Goal: Transaction & Acquisition: Book appointment/travel/reservation

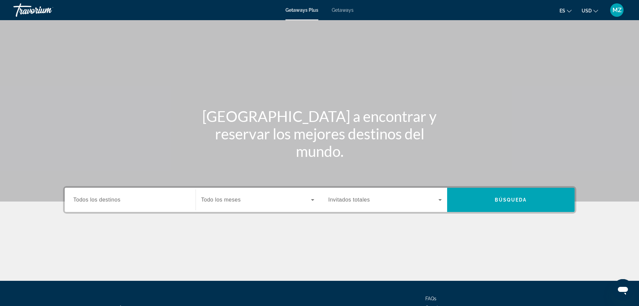
click at [131, 199] on input "Destination Todos los destinos" at bounding box center [129, 200] width 113 height 8
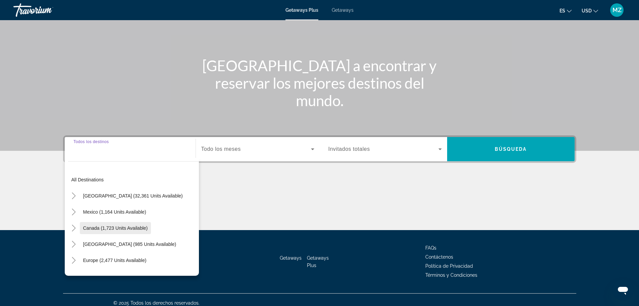
scroll to position [57, 0]
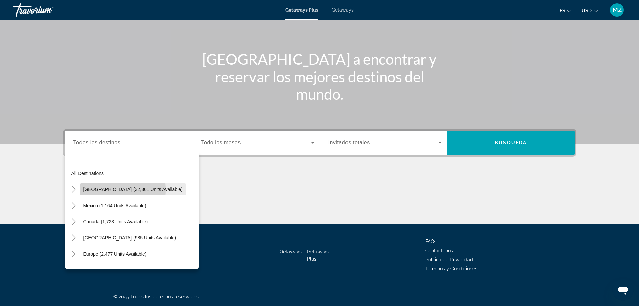
click at [99, 189] on span "[GEOGRAPHIC_DATA] (32,361 units available)" at bounding box center [133, 188] width 100 height 5
type input "**********"
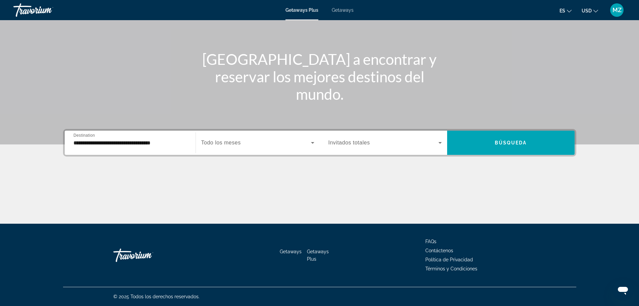
click at [234, 145] on span "Todo los meses" at bounding box center [221, 143] width 40 height 6
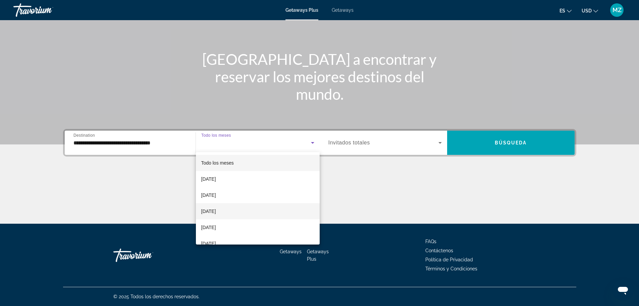
click at [216, 211] on span "[DATE]" at bounding box center [208, 211] width 15 height 8
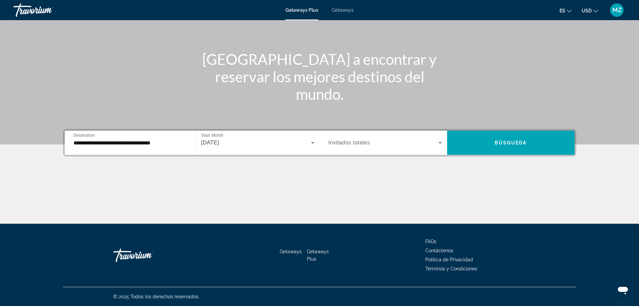
click at [365, 143] on span "Invitados totales" at bounding box center [349, 143] width 42 height 6
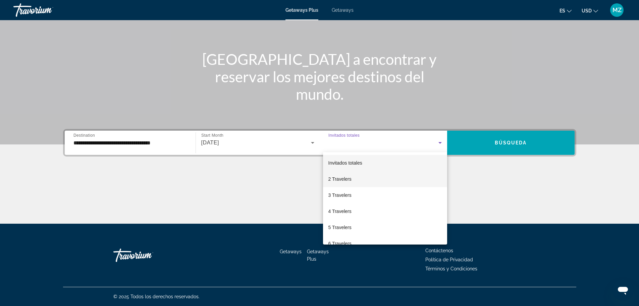
click at [344, 180] on span "2 Travelers" at bounding box center [339, 179] width 23 height 8
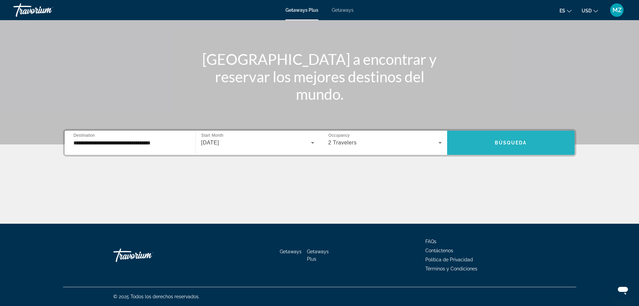
click at [509, 142] on span "Búsqueda" at bounding box center [511, 142] width 32 height 5
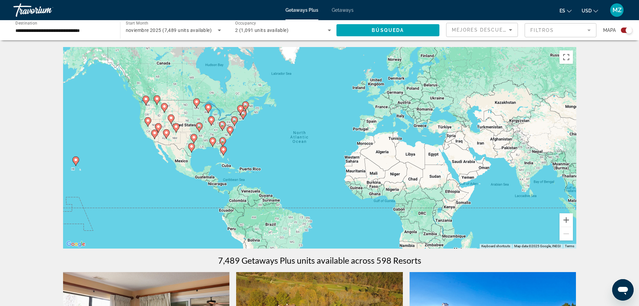
click at [548, 31] on mat-form-field "Filtros" at bounding box center [560, 30] width 72 height 14
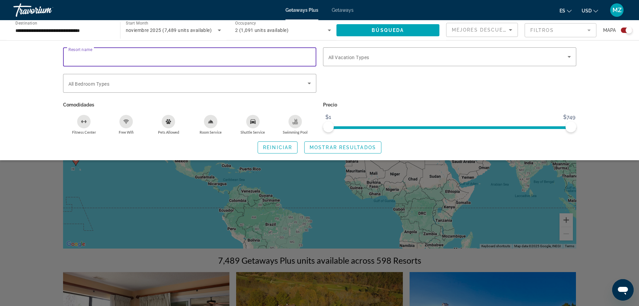
click at [135, 57] on input "Resort name" at bounding box center [189, 57] width 242 height 8
type input "**********"
click at [347, 58] on span "All Vacation Types" at bounding box center [348, 57] width 41 height 5
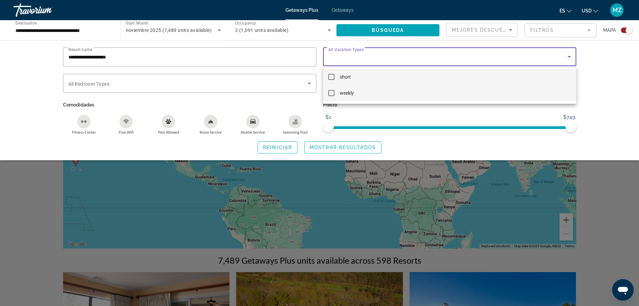
click at [330, 94] on mat-pseudo-checkbox at bounding box center [331, 93] width 6 height 6
click at [320, 147] on div at bounding box center [319, 153] width 639 height 306
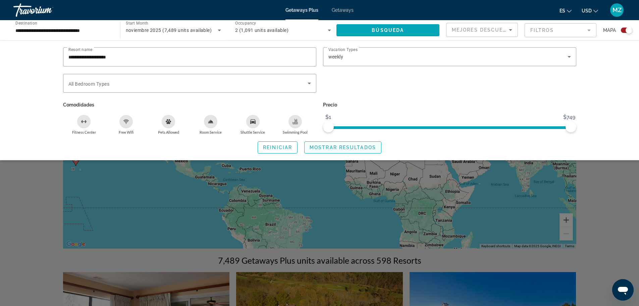
click at [341, 146] on span "Mostrar resultados" at bounding box center [343, 147] width 66 height 5
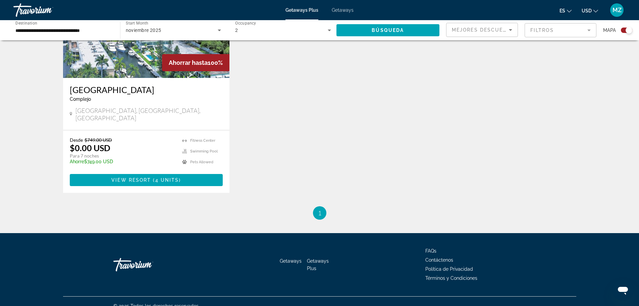
scroll to position [303, 0]
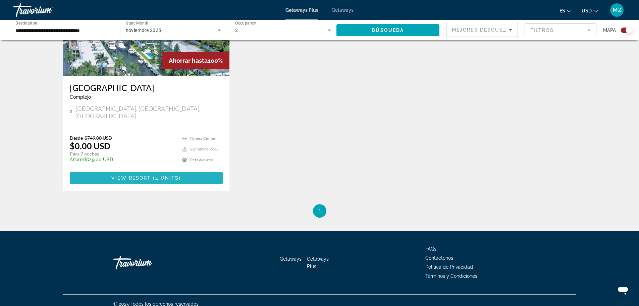
click at [139, 175] on span "View Resort" at bounding box center [131, 177] width 40 height 5
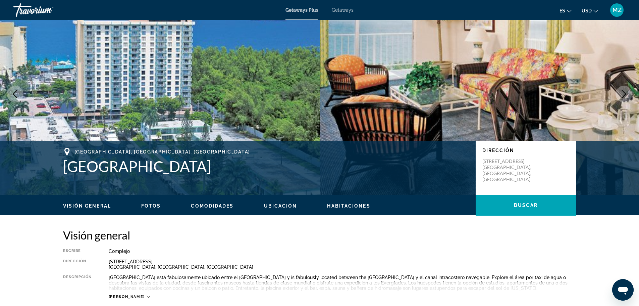
scroll to position [67, 0]
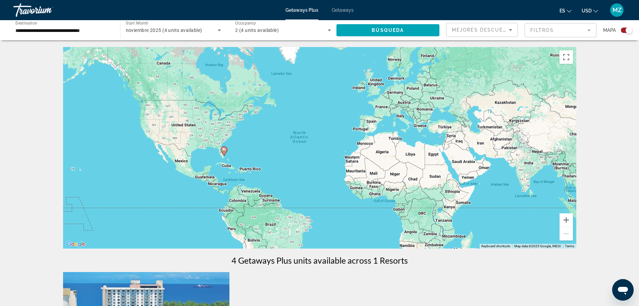
click at [329, 30] on icon "Search widget" at bounding box center [329, 31] width 3 height 2
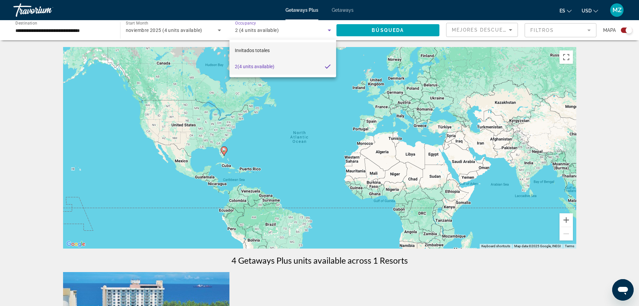
click at [275, 50] on mat-option "Invitados totales" at bounding box center [282, 50] width 106 height 16
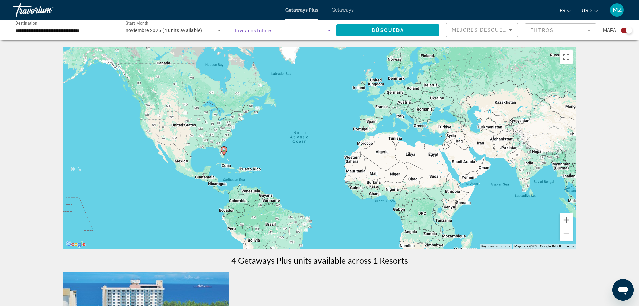
click at [282, 31] on span "Search widget" at bounding box center [281, 30] width 93 height 8
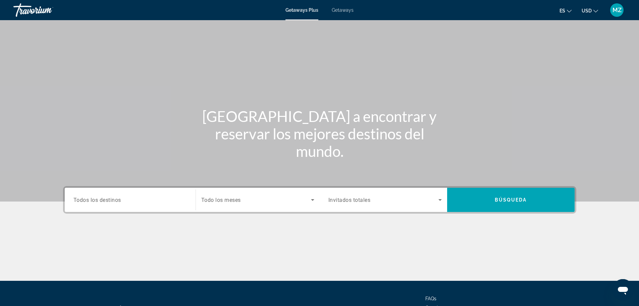
click at [349, 202] on span "Invitados totales" at bounding box center [349, 200] width 42 height 6
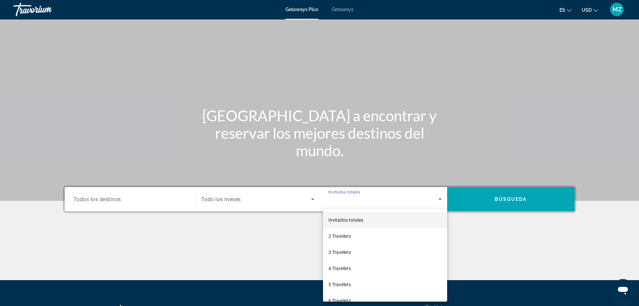
scroll to position [57, 0]
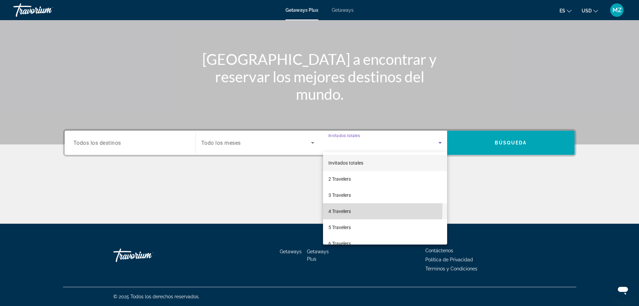
click at [339, 209] on span "4 Travelers" at bounding box center [339, 211] width 22 height 8
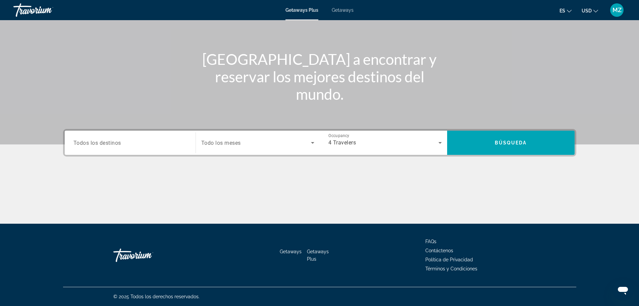
click at [173, 147] on div "Search widget" at bounding box center [129, 142] width 113 height 19
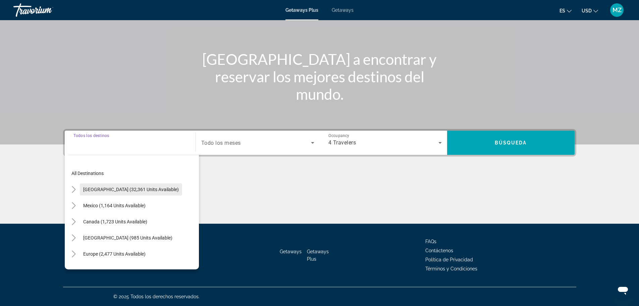
click at [112, 190] on span "[GEOGRAPHIC_DATA] (32,361 units available)" at bounding box center [131, 188] width 96 height 5
type input "**********"
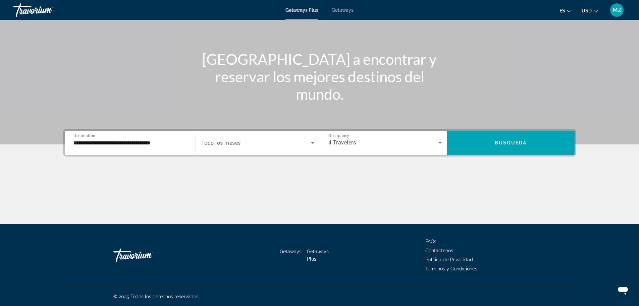
click at [238, 145] on span "Todo los meses" at bounding box center [221, 143] width 40 height 6
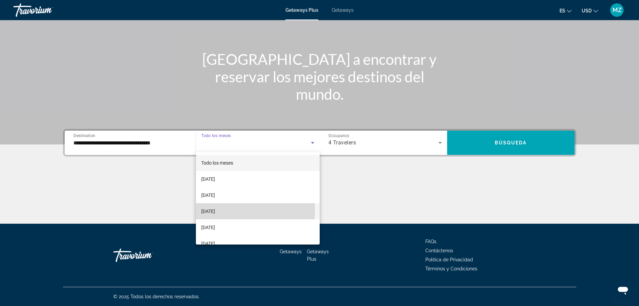
click at [215, 210] on span "[DATE]" at bounding box center [208, 211] width 14 height 8
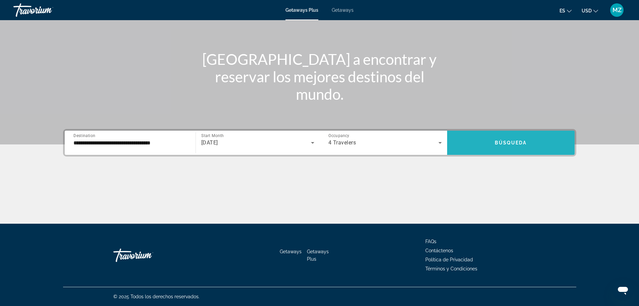
click at [495, 143] on span "Búsqueda" at bounding box center [511, 142] width 32 height 5
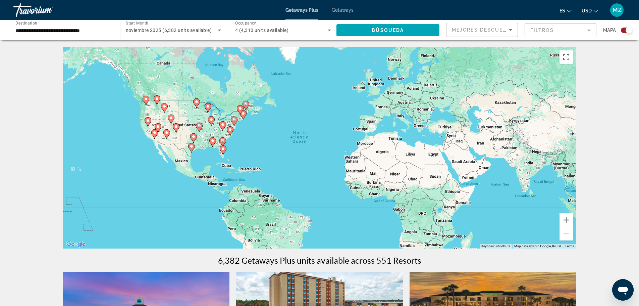
click at [544, 31] on mat-form-field "Filtros" at bounding box center [560, 30] width 72 height 14
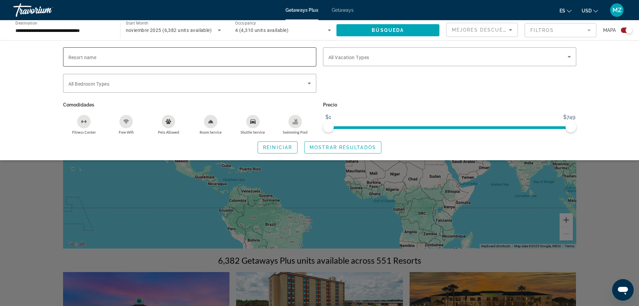
click at [100, 56] on input "Resort name" at bounding box center [189, 57] width 242 height 8
type input "**********"
click at [355, 58] on span "All Vacation Types" at bounding box center [348, 57] width 41 height 5
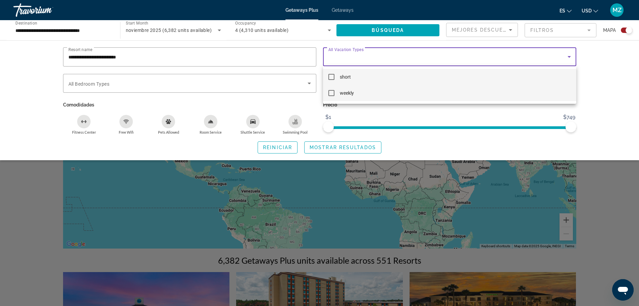
click at [346, 94] on span "weekly" at bounding box center [347, 93] width 14 height 8
click at [336, 147] on div at bounding box center [319, 153] width 639 height 306
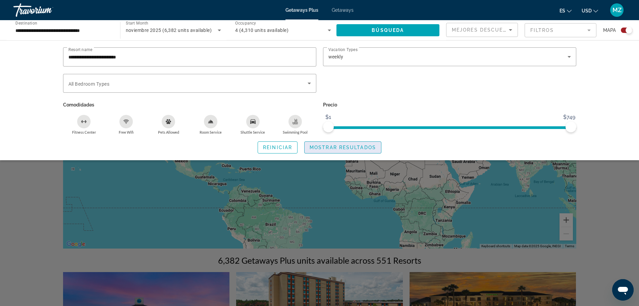
click at [326, 147] on span "Mostrar resultados" at bounding box center [343, 147] width 66 height 5
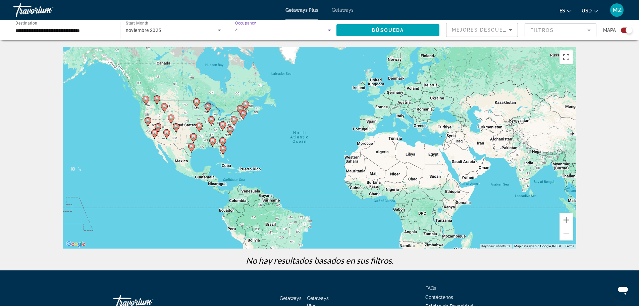
click at [328, 30] on icon "Search widget" at bounding box center [329, 31] width 3 height 2
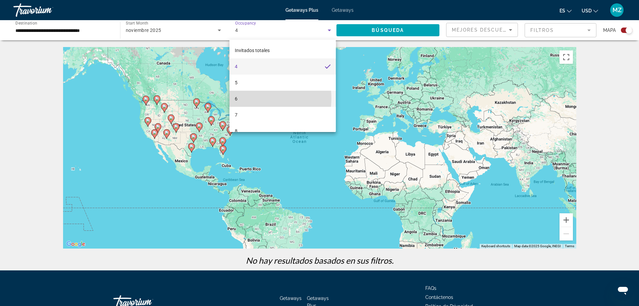
click at [253, 99] on mat-option "6" at bounding box center [282, 99] width 106 height 16
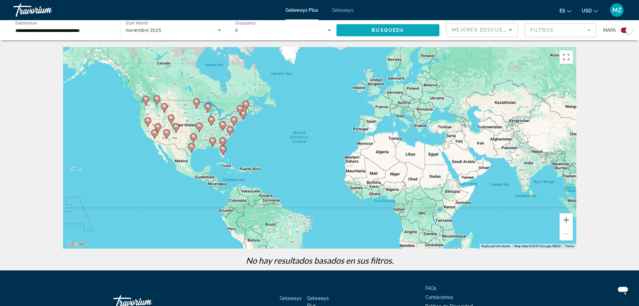
click at [369, 28] on span "Search widget" at bounding box center [387, 30] width 103 height 16
click at [248, 24] on span "Occupancy" at bounding box center [245, 23] width 21 height 5
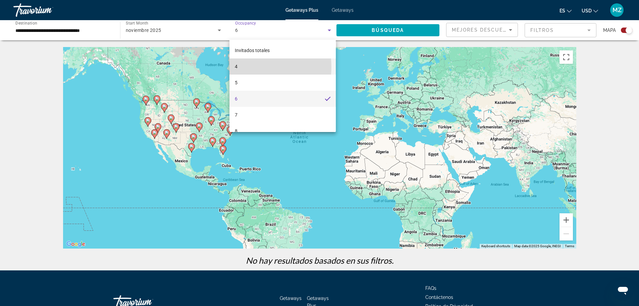
click at [246, 67] on mat-option "4" at bounding box center [282, 66] width 106 height 16
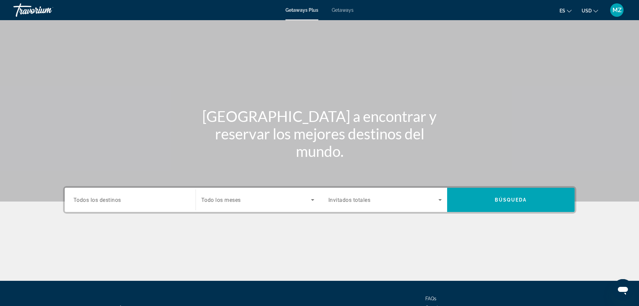
click at [340, 12] on span "Getaways" at bounding box center [343, 9] width 22 height 5
click at [114, 202] on span "Todos los destinos" at bounding box center [97, 199] width 48 height 6
click at [114, 202] on input "Destination Todos los destinos" at bounding box center [129, 200] width 113 height 8
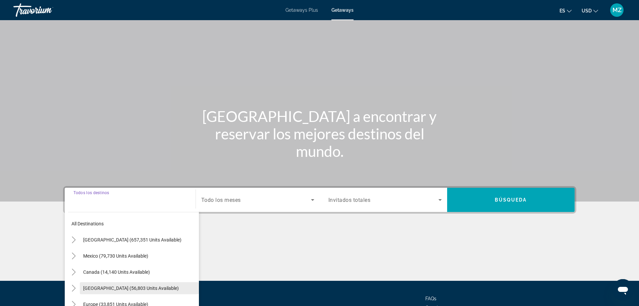
scroll to position [57, 0]
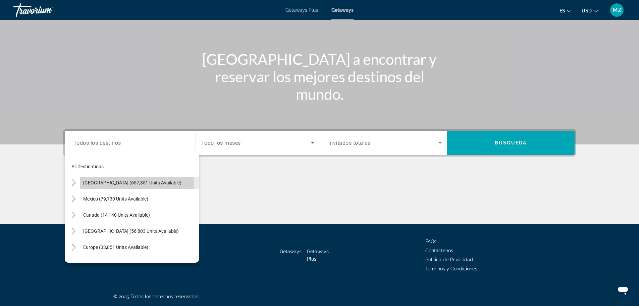
click at [111, 183] on span "[GEOGRAPHIC_DATA] (657,351 units available)" at bounding box center [132, 182] width 98 height 5
type input "**********"
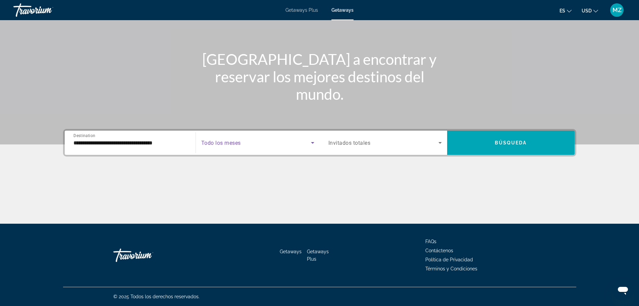
click at [247, 144] on span "Search widget" at bounding box center [256, 143] width 110 height 8
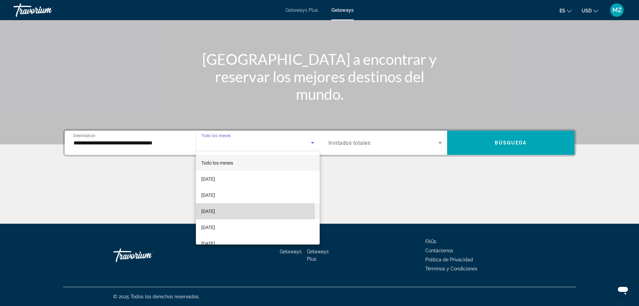
click at [215, 212] on span "[DATE]" at bounding box center [208, 211] width 14 height 8
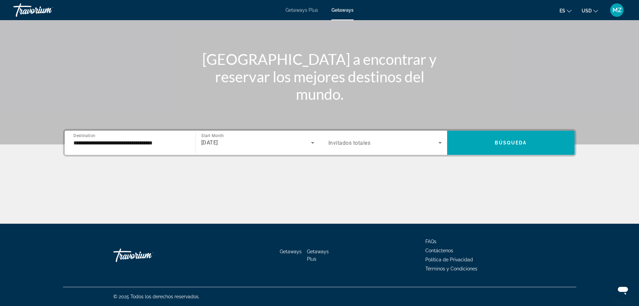
click at [366, 144] on span "Invitados totales" at bounding box center [349, 143] width 42 height 6
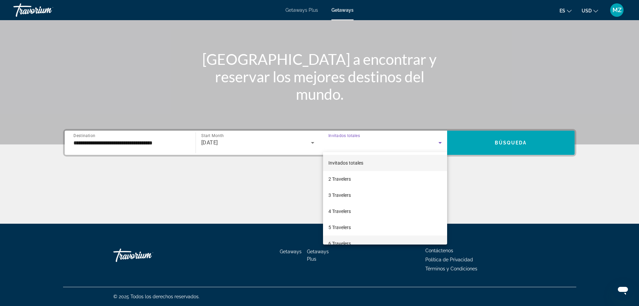
click at [337, 242] on span "6 Travelers" at bounding box center [339, 243] width 22 height 8
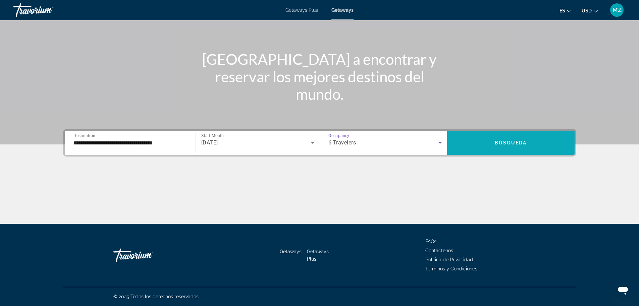
click at [496, 141] on span "Búsqueda" at bounding box center [511, 142] width 32 height 5
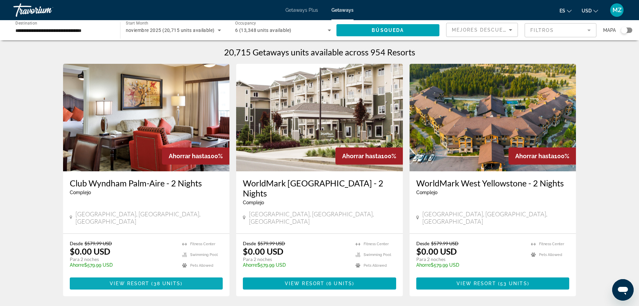
click at [131, 280] on span "View Resort" at bounding box center [130, 282] width 40 height 5
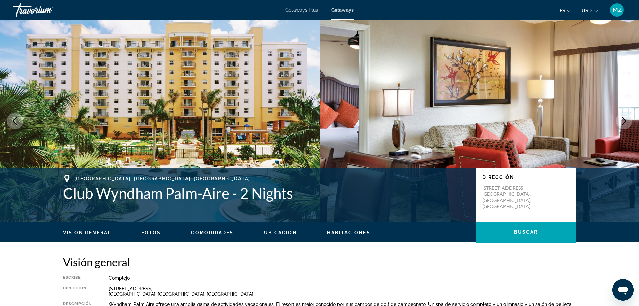
click at [345, 10] on span "Getaways" at bounding box center [342, 9] width 22 height 5
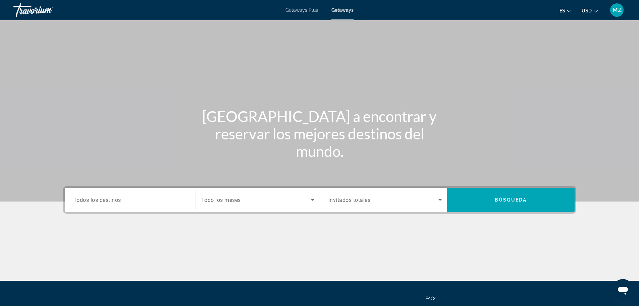
click at [139, 202] on input "Destination Todos los destinos" at bounding box center [129, 200] width 113 height 8
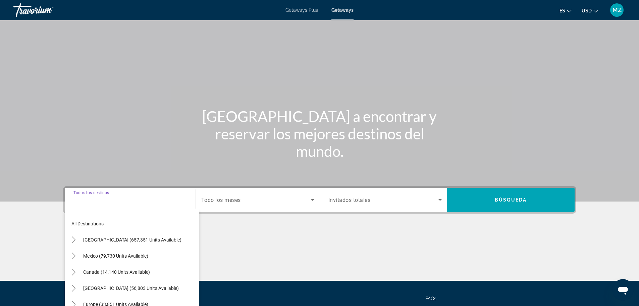
scroll to position [57, 0]
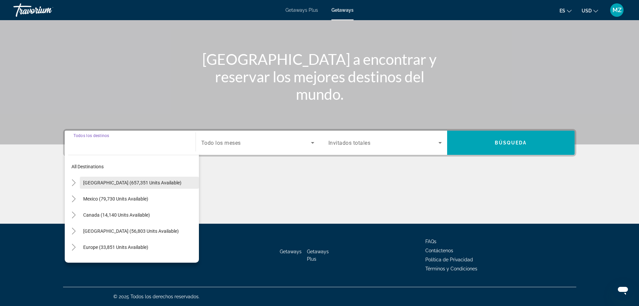
click at [126, 182] on span "[GEOGRAPHIC_DATA] (657,351 units available)" at bounding box center [132, 182] width 98 height 5
type input "**********"
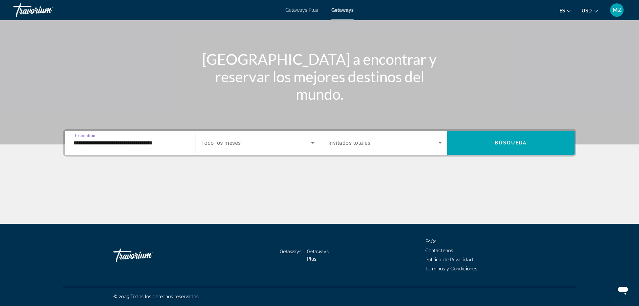
click at [236, 140] on span "Todo los meses" at bounding box center [221, 143] width 40 height 6
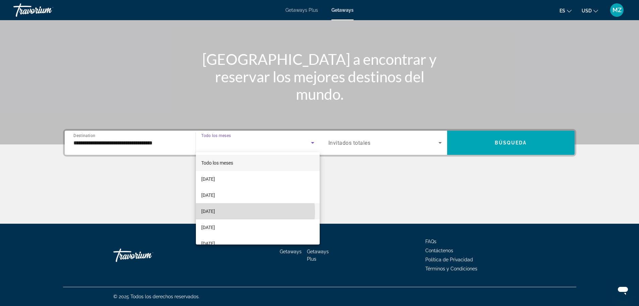
click at [215, 212] on span "[DATE]" at bounding box center [208, 211] width 14 height 8
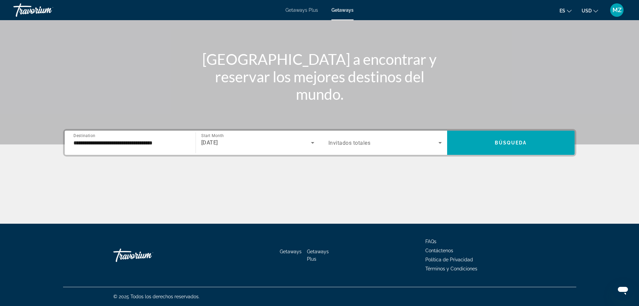
click at [356, 142] on span "Invitados totales" at bounding box center [349, 143] width 42 height 6
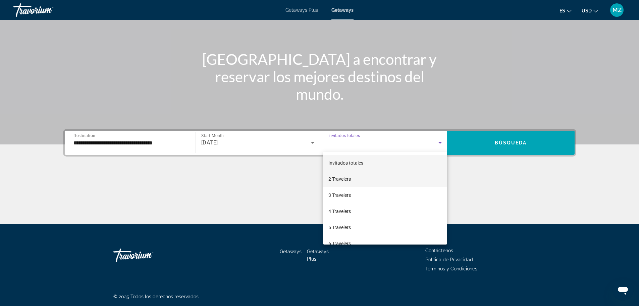
click at [349, 179] on span "2 Travelers" at bounding box center [339, 179] width 22 height 8
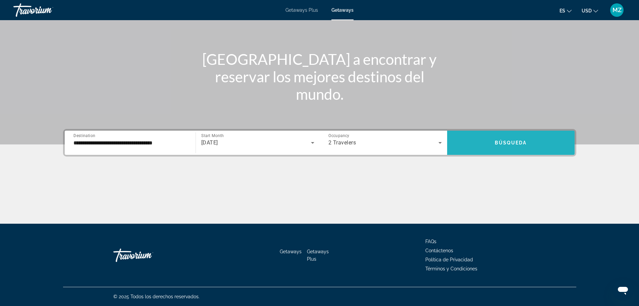
click at [498, 141] on span "Búsqueda" at bounding box center [511, 142] width 32 height 5
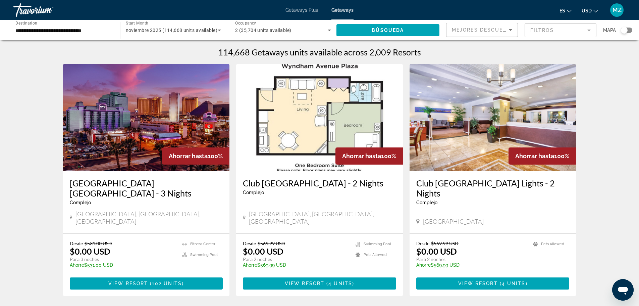
click at [538, 29] on mat-form-field "Filtros" at bounding box center [560, 30] width 72 height 14
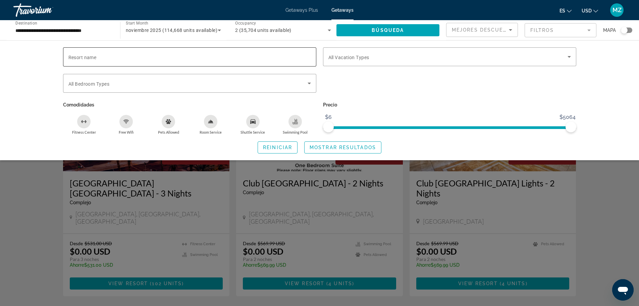
click at [95, 58] on span "Resort name" at bounding box center [82, 57] width 28 height 5
click at [95, 58] on input "Resort name" at bounding box center [189, 57] width 242 height 8
type input "**********"
click at [345, 146] on span "Mostrar resultados" at bounding box center [343, 147] width 66 height 5
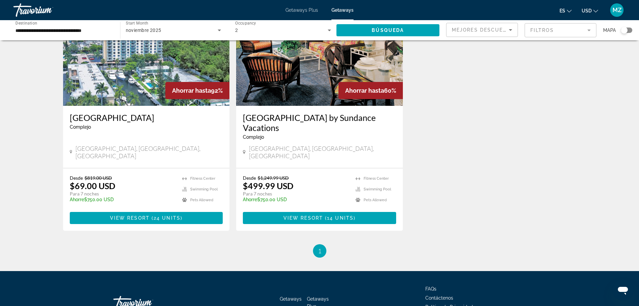
scroll to position [67, 0]
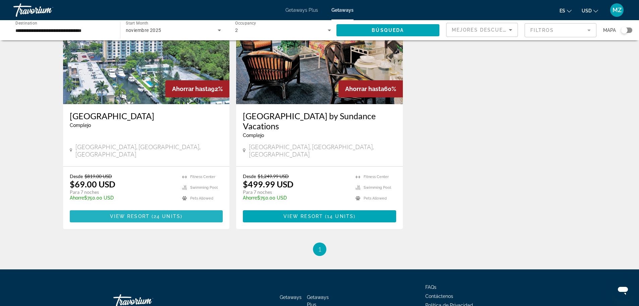
click at [143, 213] on span "View Resort" at bounding box center [130, 215] width 40 height 5
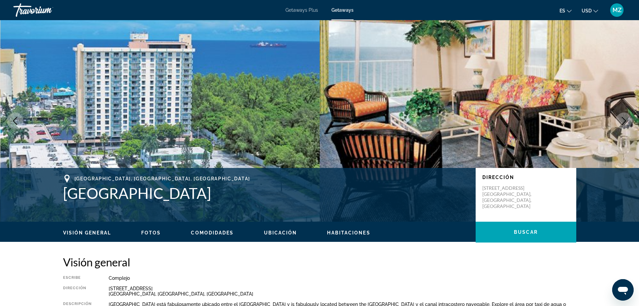
click at [343, 11] on span "Getaways" at bounding box center [342, 9] width 22 height 5
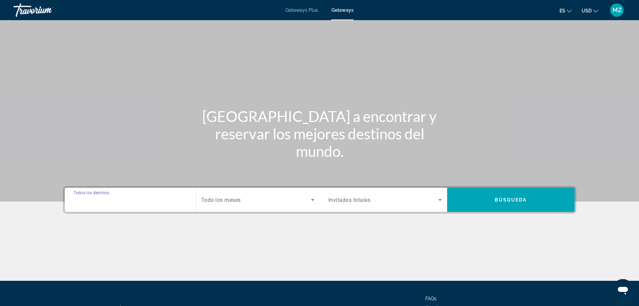
click at [141, 202] on input "Destination Todos los destinos" at bounding box center [129, 200] width 113 height 8
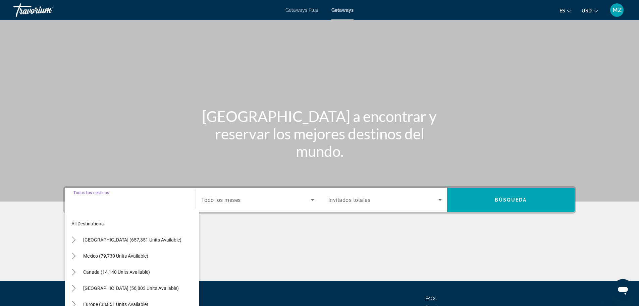
scroll to position [57, 0]
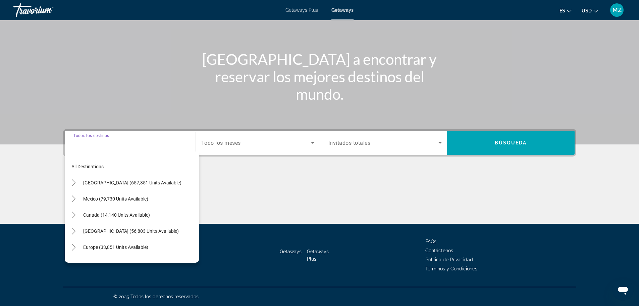
click at [116, 181] on span "[GEOGRAPHIC_DATA] (657,351 units available)" at bounding box center [132, 182] width 98 height 5
type input "**********"
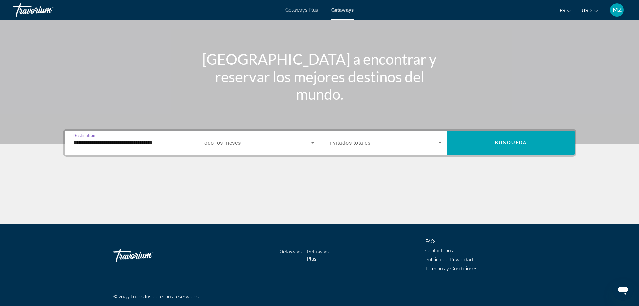
click at [284, 146] on span "Search widget" at bounding box center [256, 143] width 110 height 8
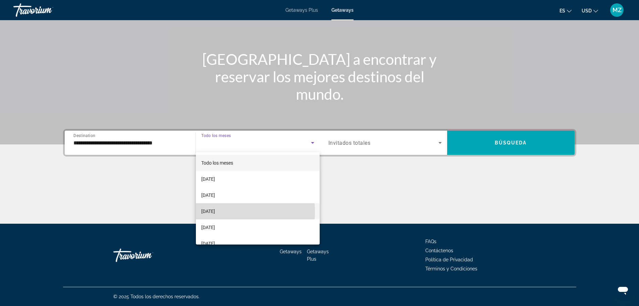
click at [215, 212] on span "[DATE]" at bounding box center [208, 211] width 14 height 8
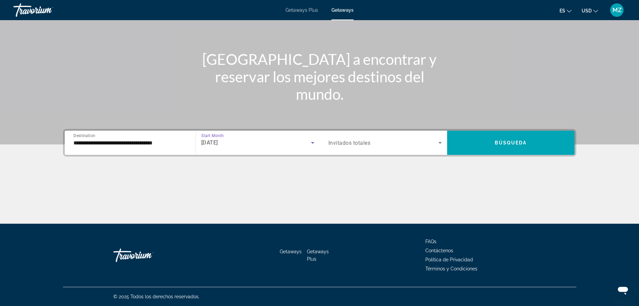
click at [378, 143] on span "Search widget" at bounding box center [383, 143] width 110 height 8
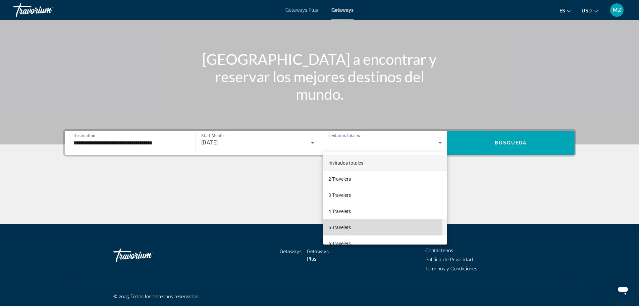
click at [340, 226] on span "5 Travelers" at bounding box center [339, 227] width 22 height 8
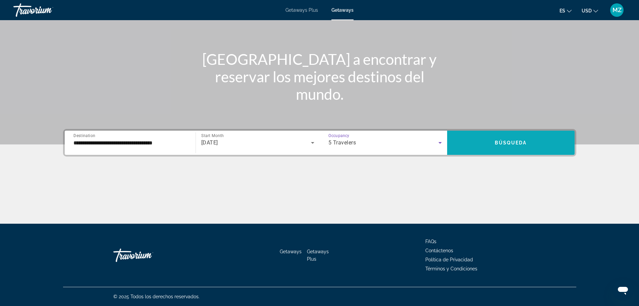
click at [492, 139] on span "Search widget" at bounding box center [510, 142] width 127 height 16
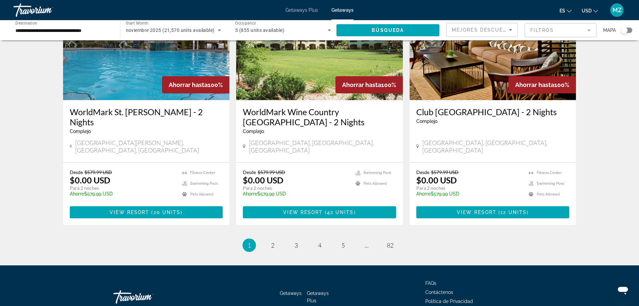
scroll to position [790, 0]
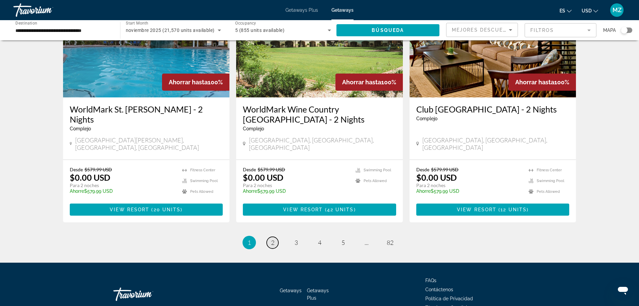
click at [273, 238] on span "2" at bounding box center [272, 241] width 3 height 7
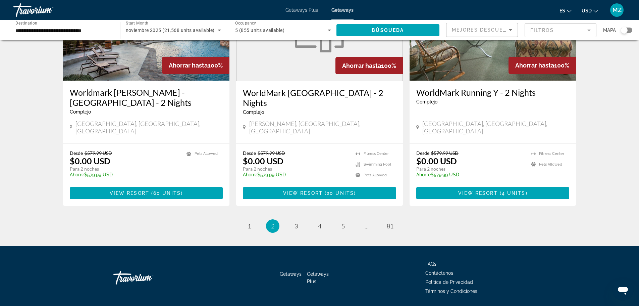
scroll to position [810, 0]
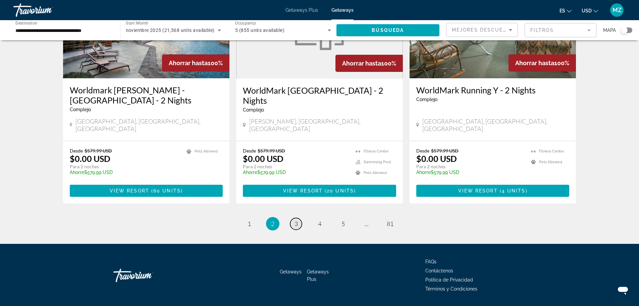
click at [296, 220] on span "3" at bounding box center [295, 223] width 3 height 7
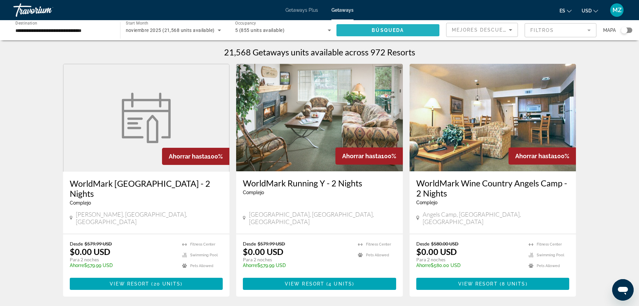
click at [392, 30] on span "Búsqueda" at bounding box center [388, 29] width 32 height 5
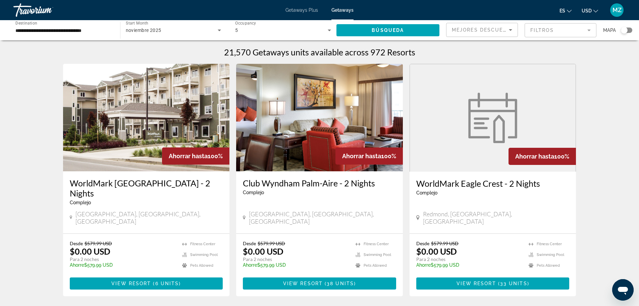
click at [545, 31] on mat-form-field "Filtros" at bounding box center [560, 30] width 72 height 14
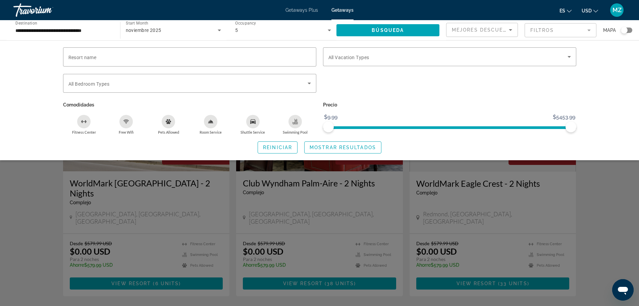
click at [329, 30] on icon "Search widget" at bounding box center [329, 31] width 3 height 2
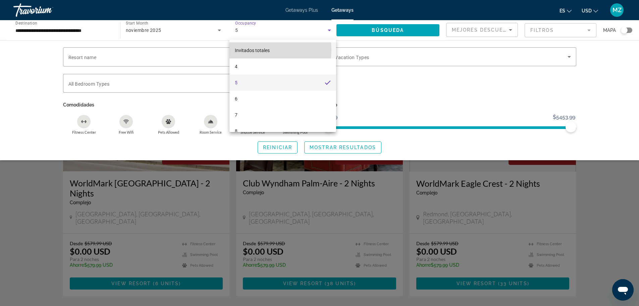
click at [259, 50] on span "Invitados totales" at bounding box center [252, 50] width 35 height 5
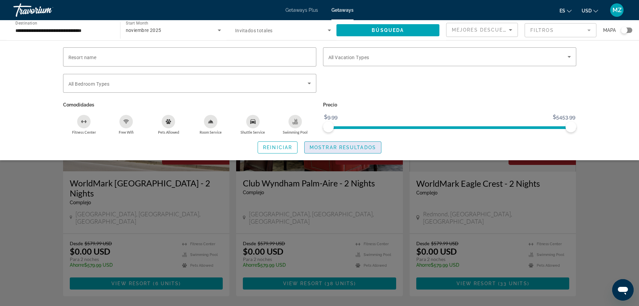
click at [333, 146] on span "Mostrar resultados" at bounding box center [343, 147] width 66 height 5
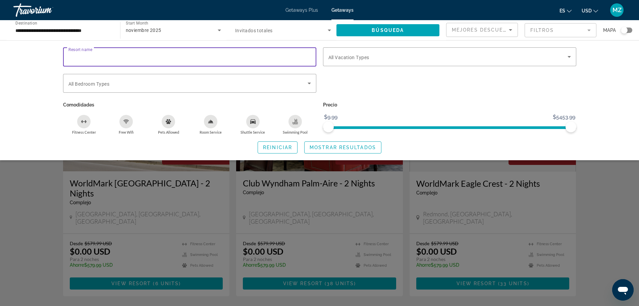
click at [109, 56] on input "Resort name" at bounding box center [189, 57] width 242 height 8
click at [321, 145] on span "Mostrar resultados" at bounding box center [343, 147] width 66 height 5
click at [88, 57] on input "**********" at bounding box center [189, 57] width 242 height 8
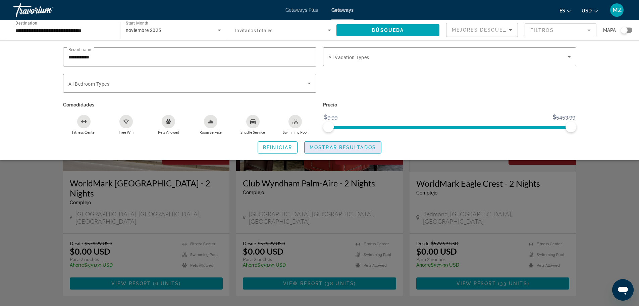
click at [351, 144] on span "Search widget" at bounding box center [343, 147] width 76 height 16
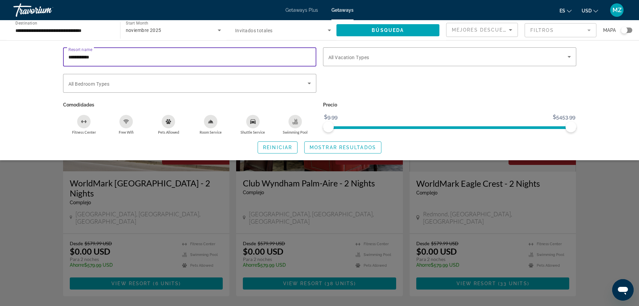
click at [116, 58] on input "**********" at bounding box center [189, 57] width 242 height 8
click at [85, 56] on input "**********" at bounding box center [189, 57] width 242 height 8
type input "**********"
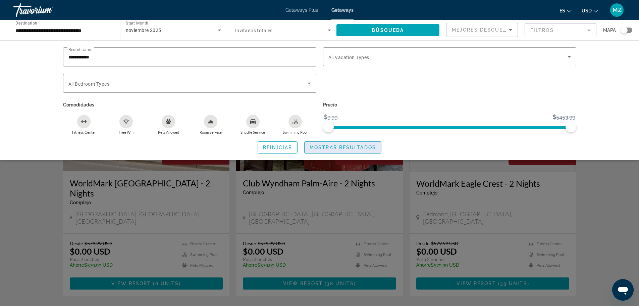
click at [325, 144] on button "Mostrar resultados" at bounding box center [342, 147] width 77 height 12
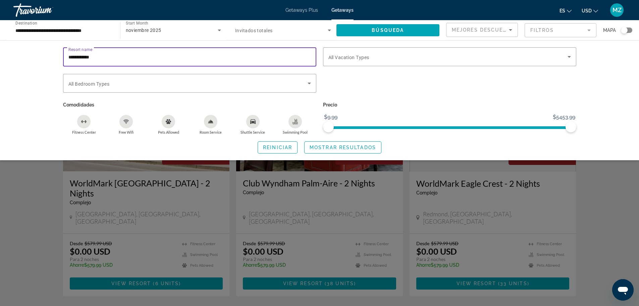
drag, startPoint x: 91, startPoint y: 55, endPoint x: 44, endPoint y: 54, distance: 46.6
click at [44, 54] on div "**********" at bounding box center [319, 100] width 639 height 120
click at [145, 56] on input "Resort name" at bounding box center [189, 57] width 242 height 8
click at [551, 30] on mat-form-field "Filtros" at bounding box center [560, 30] width 72 height 14
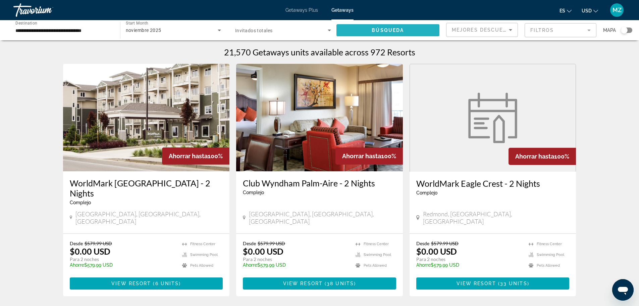
click at [393, 31] on span "Búsqueda" at bounding box center [388, 29] width 32 height 5
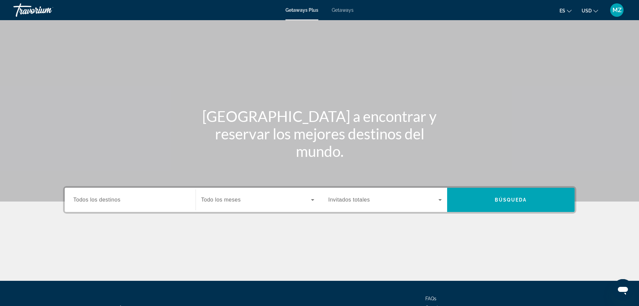
click at [158, 200] on input "Destination Todos los destinos" at bounding box center [129, 200] width 113 height 8
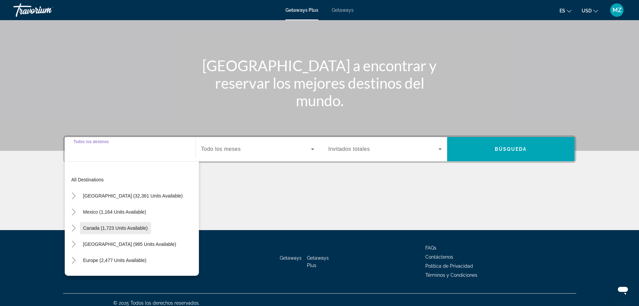
scroll to position [57, 0]
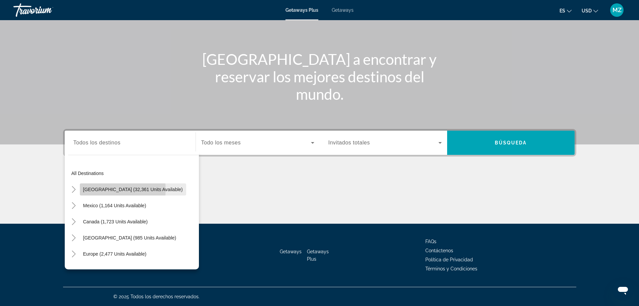
click at [111, 189] on span "[GEOGRAPHIC_DATA] (32,361 units available)" at bounding box center [133, 188] width 100 height 5
type input "**********"
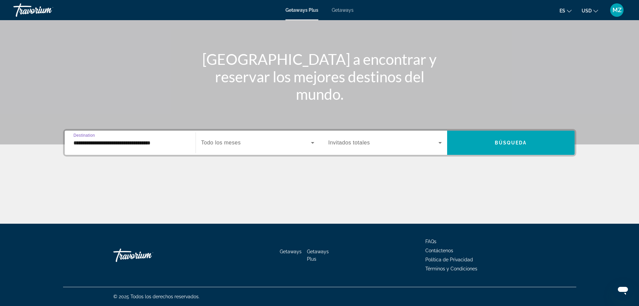
click at [265, 146] on span "Search widget" at bounding box center [256, 143] width 110 height 8
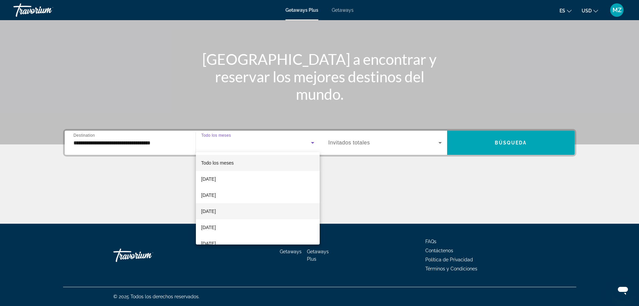
click at [216, 212] on span "[DATE]" at bounding box center [208, 211] width 15 height 8
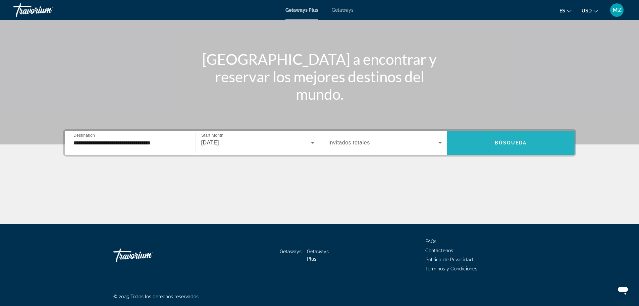
click at [487, 143] on span "Search widget" at bounding box center [510, 142] width 127 height 16
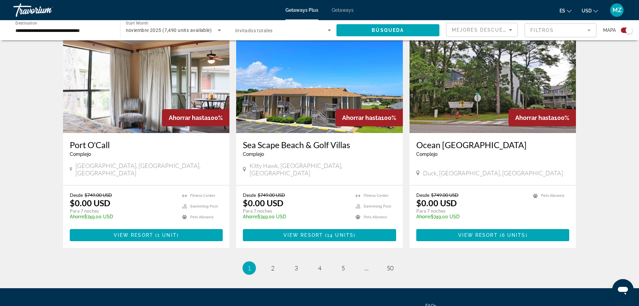
scroll to position [997, 0]
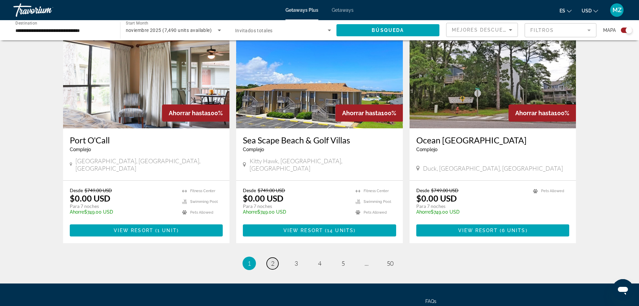
click at [271, 259] on span "2" at bounding box center [272, 262] width 3 height 7
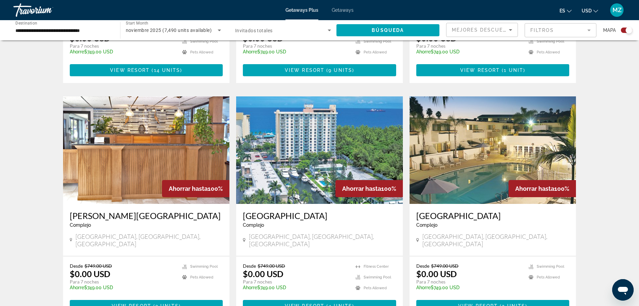
scroll to position [436, 0]
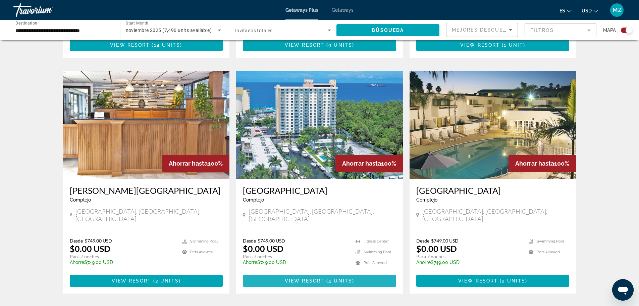
click at [315, 278] on span "View Resort" at bounding box center [305, 280] width 40 height 5
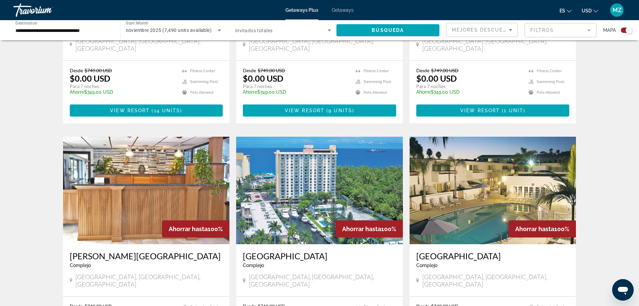
scroll to position [469, 0]
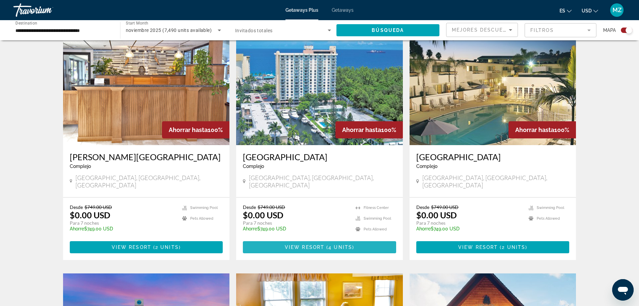
click at [314, 244] on span "View Resort" at bounding box center [305, 246] width 40 height 5
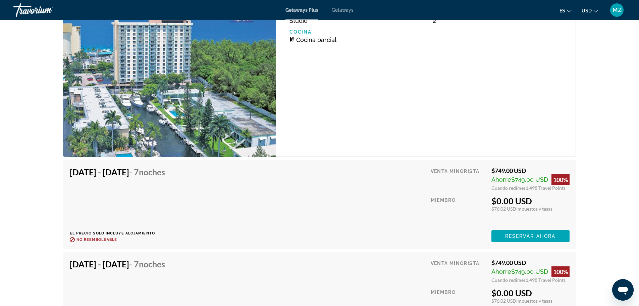
scroll to position [1274, 0]
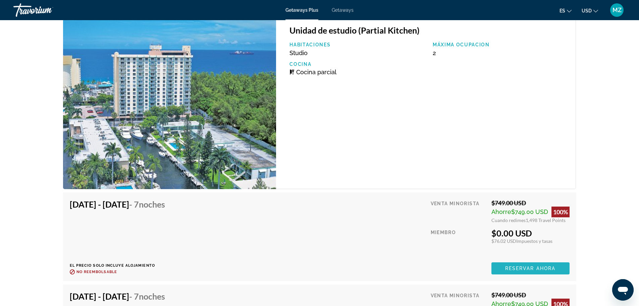
click at [525, 267] on span "Reservar ahora" at bounding box center [530, 267] width 50 height 5
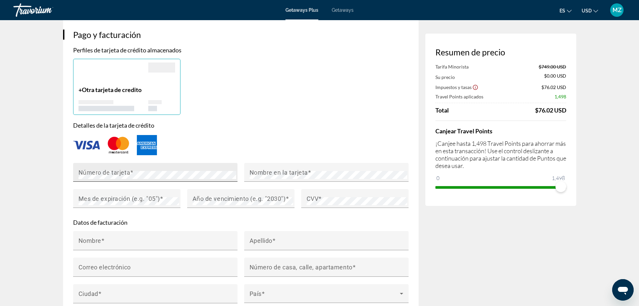
scroll to position [469, 0]
click at [105, 175] on mat-label "Número de tarjeta" at bounding box center [104, 171] width 52 height 7
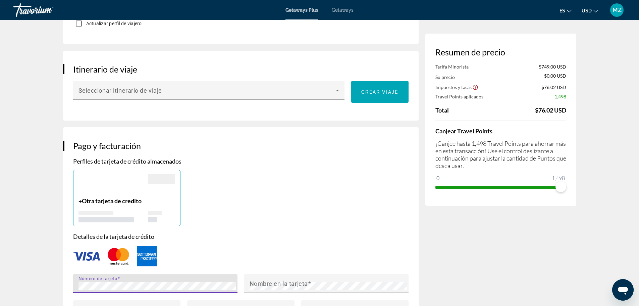
scroll to position [201, 0]
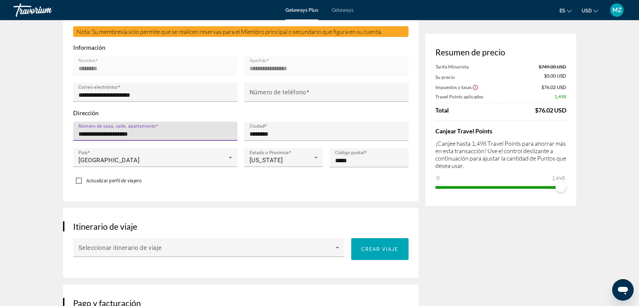
drag, startPoint x: 149, startPoint y: 139, endPoint x: 70, endPoint y: 140, distance: 78.1
click at [70, 140] on div "**********" at bounding box center [155, 134] width 171 height 26
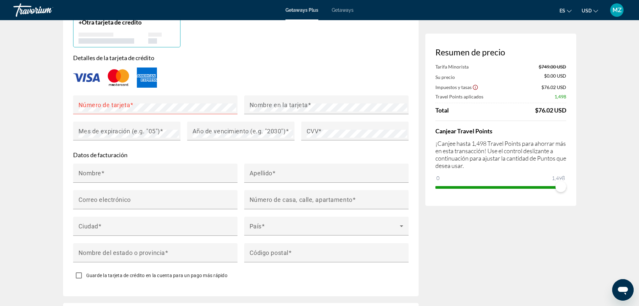
scroll to position [570, 0]
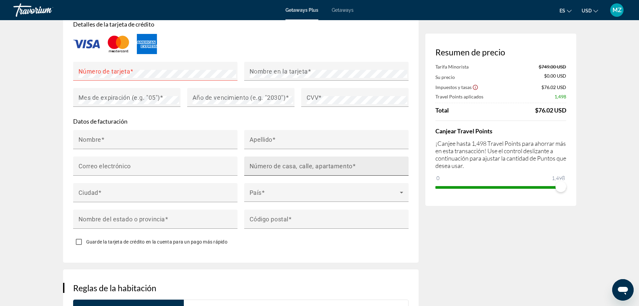
drag, startPoint x: 277, startPoint y: 172, endPoint x: 262, endPoint y: 170, distance: 15.3
click at [262, 169] on mat-label "Número de casa, calle, apartamento" at bounding box center [301, 165] width 103 height 7
click at [262, 170] on input "Número de casa, calle, apartamento" at bounding box center [329, 169] width 158 height 8
paste input "**********"
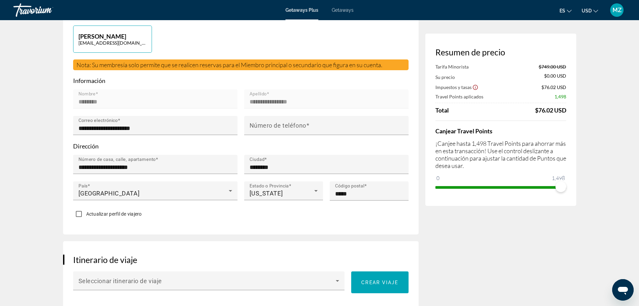
scroll to position [168, 0]
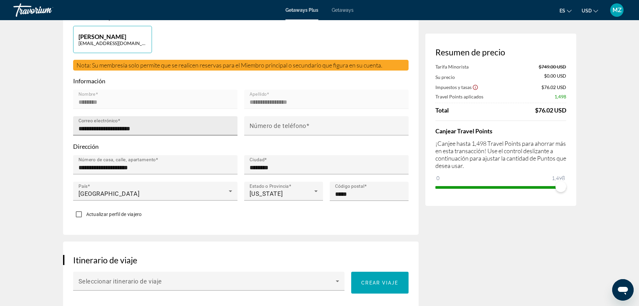
type input "**********"
drag, startPoint x: 151, startPoint y: 134, endPoint x: 77, endPoint y: 134, distance: 74.4
click at [77, 134] on div "**********" at bounding box center [155, 125] width 164 height 19
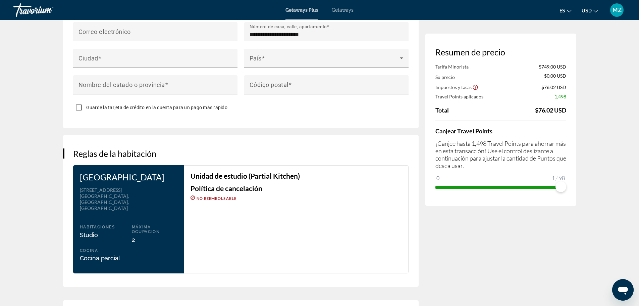
scroll to position [570, 0]
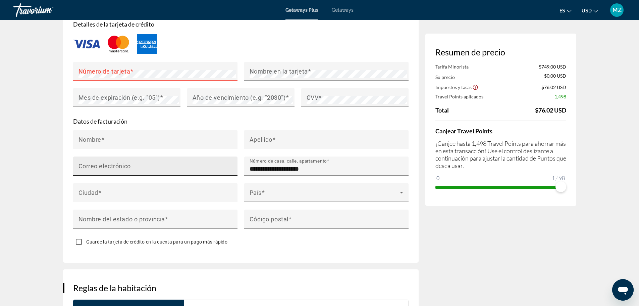
drag, startPoint x: 113, startPoint y: 171, endPoint x: 94, endPoint y: 171, distance: 18.4
click at [94, 169] on mat-label "Correo electrónico" at bounding box center [104, 165] width 52 height 7
click at [94, 171] on input "Correo electrónico" at bounding box center [157, 169] width 158 height 8
paste input "**********"
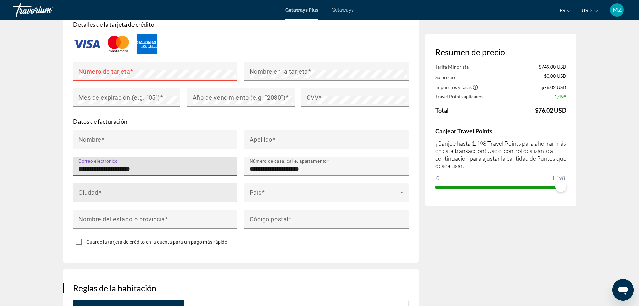
type input "**********"
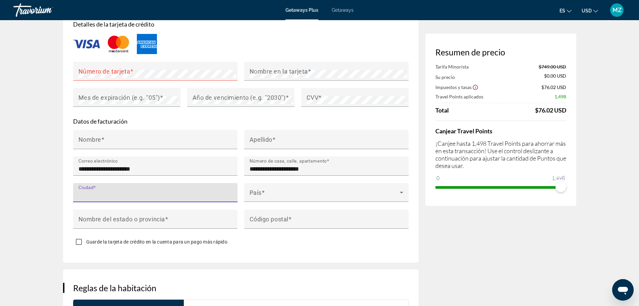
click at [109, 199] on input "Ciudad" at bounding box center [157, 195] width 158 height 8
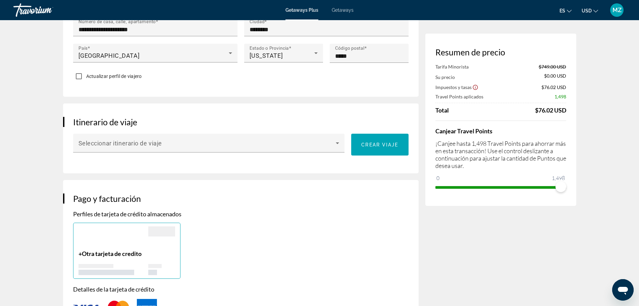
scroll to position [201, 0]
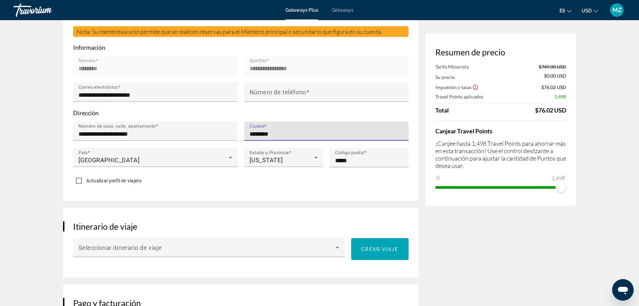
drag, startPoint x: 280, startPoint y: 139, endPoint x: 247, endPoint y: 139, distance: 32.5
click at [247, 139] on div "Ciudad ********" at bounding box center [326, 130] width 164 height 19
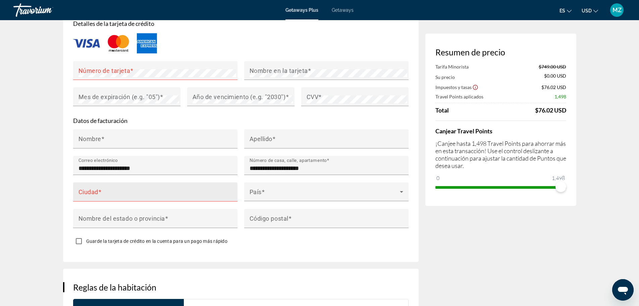
scroll to position [570, 0]
drag, startPoint x: 80, startPoint y: 196, endPoint x: 85, endPoint y: 200, distance: 6.4
click at [85, 196] on mat-label "Ciudad" at bounding box center [88, 191] width 20 height 7
click at [85, 199] on input "Ciudad" at bounding box center [157, 195] width 158 height 8
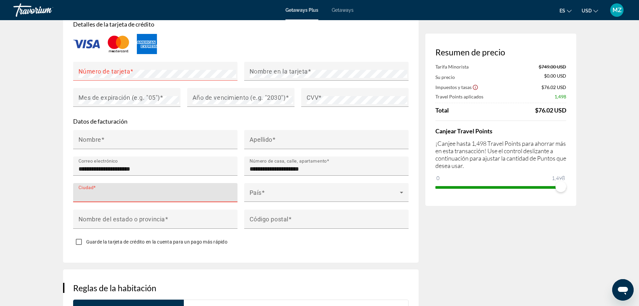
paste input "********"
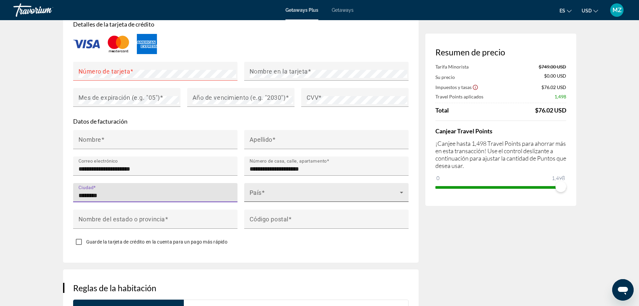
type input "********"
click at [262, 197] on span "Main content" at bounding box center [325, 195] width 150 height 8
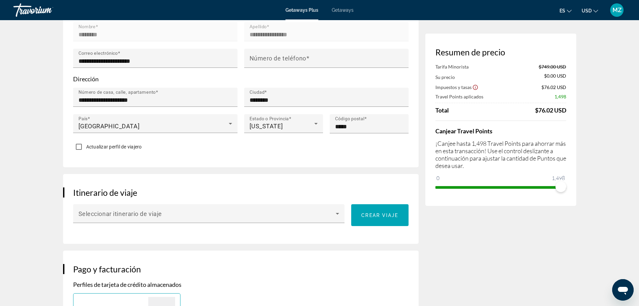
scroll to position [235, 0]
click at [150, 132] on div at bounding box center [319, 153] width 639 height 306
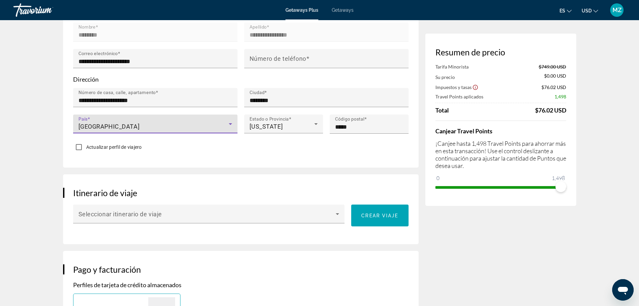
drag, startPoint x: 153, startPoint y: 132, endPoint x: 67, endPoint y: 131, distance: 85.9
click at [67, 131] on div "**********" at bounding box center [240, 41] width 355 height 251
click at [157, 130] on div "United States of America" at bounding box center [153, 126] width 150 height 8
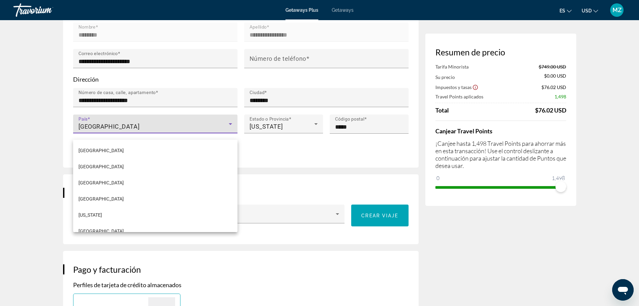
scroll to position [3822, 0]
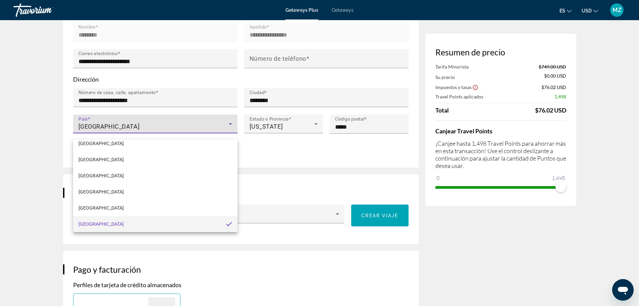
click at [291, 197] on div at bounding box center [319, 153] width 639 height 306
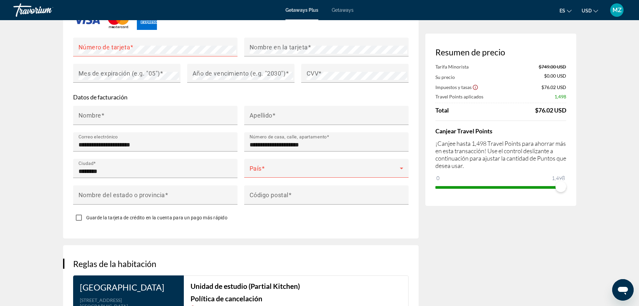
scroll to position [604, 0]
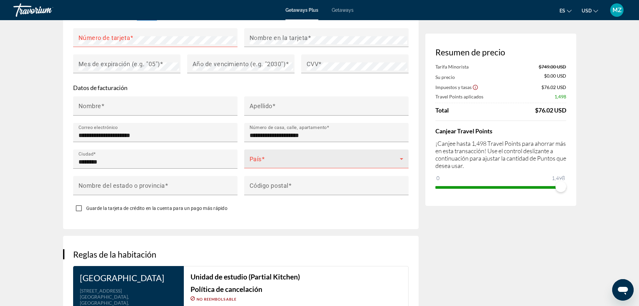
click at [271, 164] on span "Main content" at bounding box center [325, 161] width 150 height 8
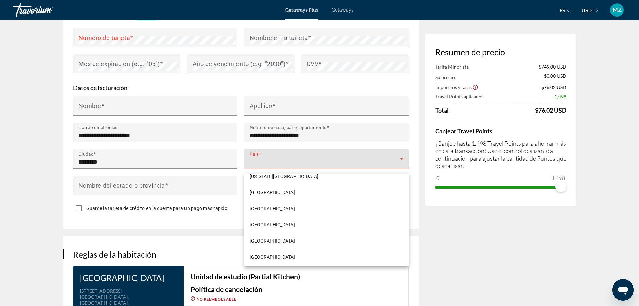
scroll to position [3890, 0]
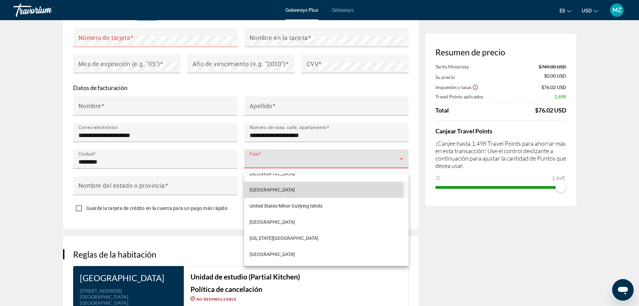
click at [272, 188] on span "United States of America" at bounding box center [272, 189] width 45 height 8
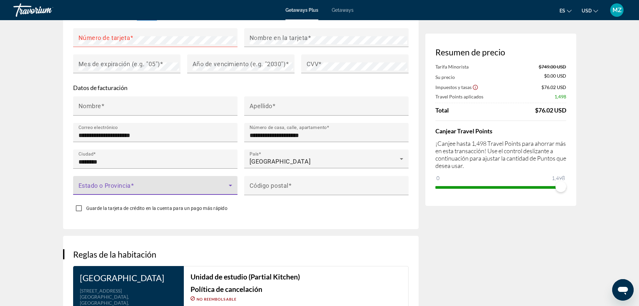
click at [164, 190] on span "Main content" at bounding box center [153, 188] width 150 height 8
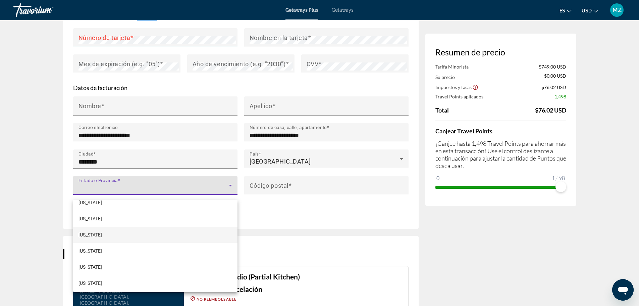
scroll to position [570, 0]
click at [91, 235] on span "Oregon" at bounding box center [89, 236] width 23 height 8
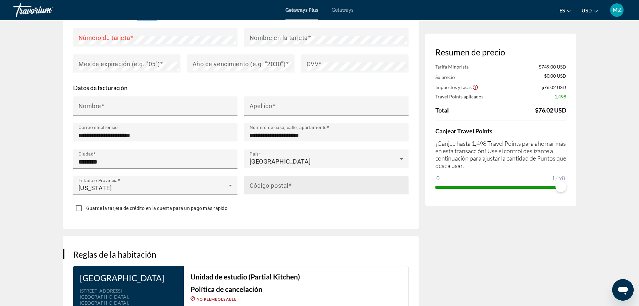
click at [271, 188] on mat-label "Código postal" at bounding box center [269, 184] width 39 height 7
click at [271, 192] on input "Código postal" at bounding box center [329, 188] width 158 height 8
type input "*****"
click at [311, 221] on div "**********" at bounding box center [240, 55] width 355 height 347
click at [282, 224] on div "**********" at bounding box center [240, 55] width 355 height 347
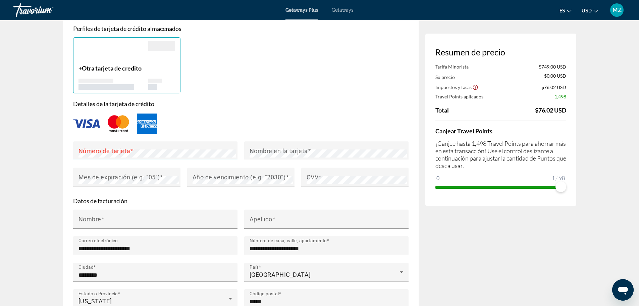
scroll to position [469, 0]
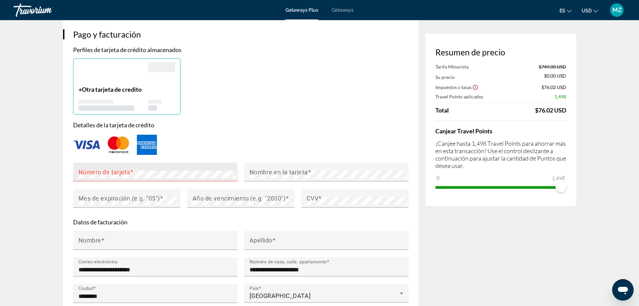
click at [114, 175] on mat-label "Número de tarjeta" at bounding box center [104, 171] width 52 height 7
click at [307, 113] on div "+ Otra tarjeta de credito" at bounding box center [241, 86] width 342 height 56
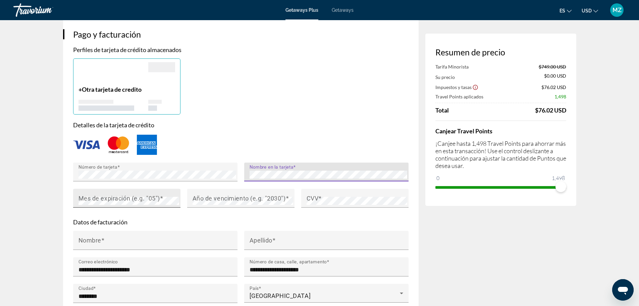
click at [136, 201] on mat-label "Mes de expiración (e.g. "05")" at bounding box center [118, 197] width 81 height 7
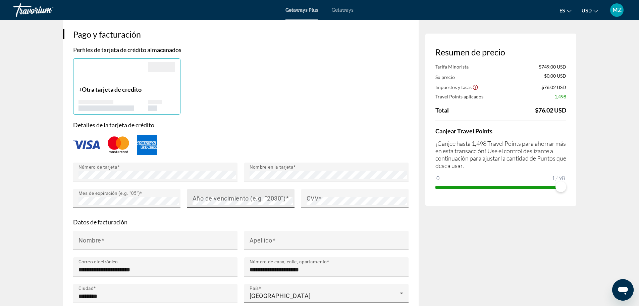
click at [213, 201] on mat-label "Año de vencimiento (e.g. "2030")" at bounding box center [238, 197] width 93 height 7
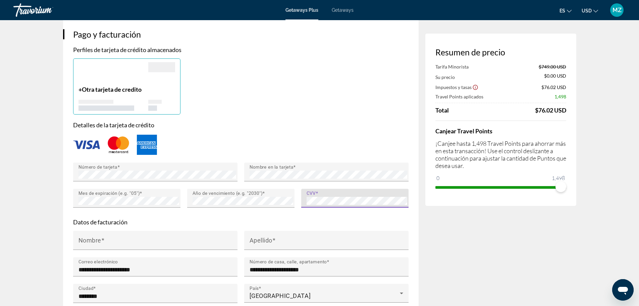
drag, startPoint x: 398, startPoint y: 85, endPoint x: 365, endPoint y: 76, distance: 34.3
click at [393, 84] on div "+ Otra tarjeta de credito" at bounding box center [241, 86] width 342 height 56
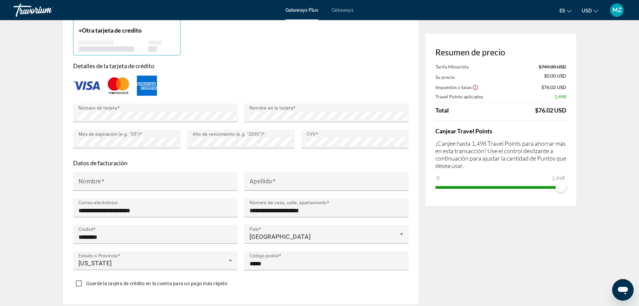
scroll to position [537, 0]
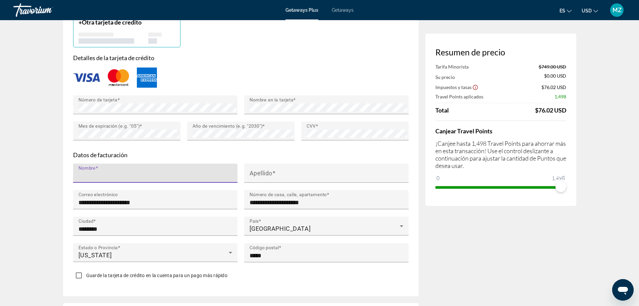
click at [111, 179] on input "Nombre" at bounding box center [157, 176] width 158 height 8
drag, startPoint x: 130, startPoint y: 181, endPoint x: 104, endPoint y: 181, distance: 25.8
click at [104, 180] on input "**********" at bounding box center [157, 176] width 158 height 8
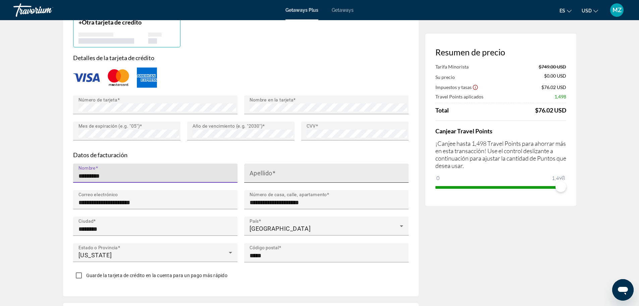
type input "********"
click at [251, 176] on mat-label "Apellido" at bounding box center [261, 172] width 23 height 7
click at [251, 180] on input "Apellido" at bounding box center [329, 176] width 158 height 8
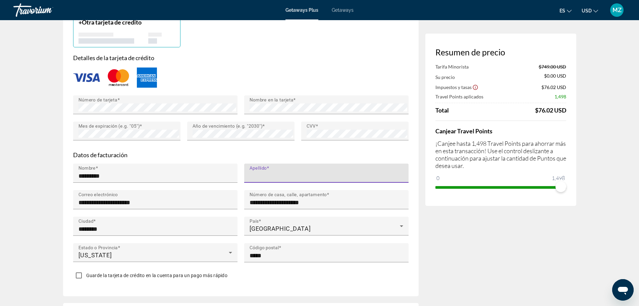
paste input "********"
type input "********"
click at [353, 282] on div "Guarde la tarjeta de crédito en la cuenta para un pago más rápido" at bounding box center [240, 275] width 335 height 13
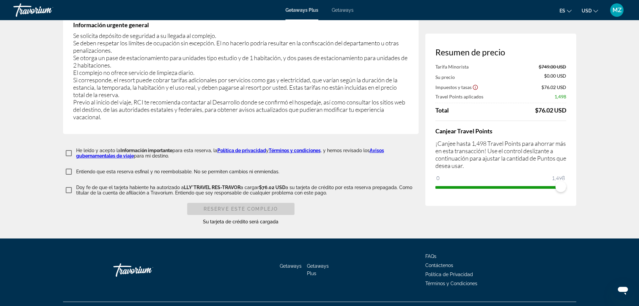
scroll to position [1308, 0]
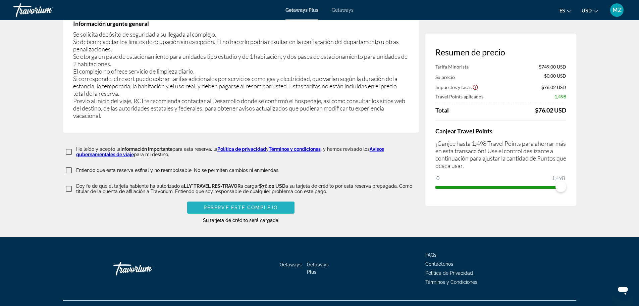
click at [242, 209] on span "Reserve este complejo" at bounding box center [241, 207] width 74 height 5
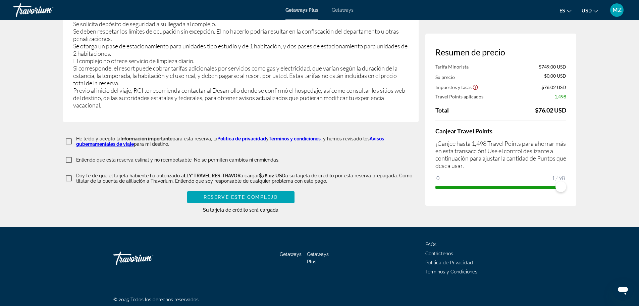
scroll to position [1324, 0]
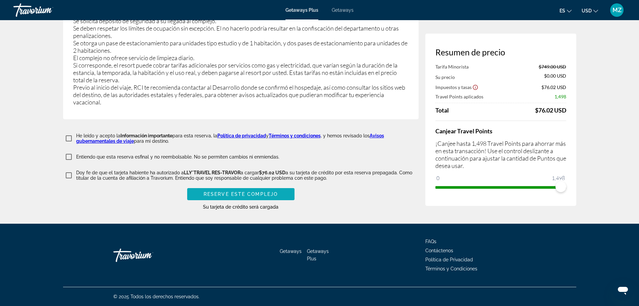
type input "**********"
click at [237, 195] on span "Reserve este complejo" at bounding box center [241, 193] width 74 height 5
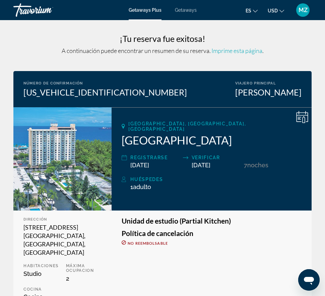
click at [243, 51] on span "Imprime esta página" at bounding box center [237, 50] width 51 height 7
